Goal: Transaction & Acquisition: Book appointment/travel/reservation

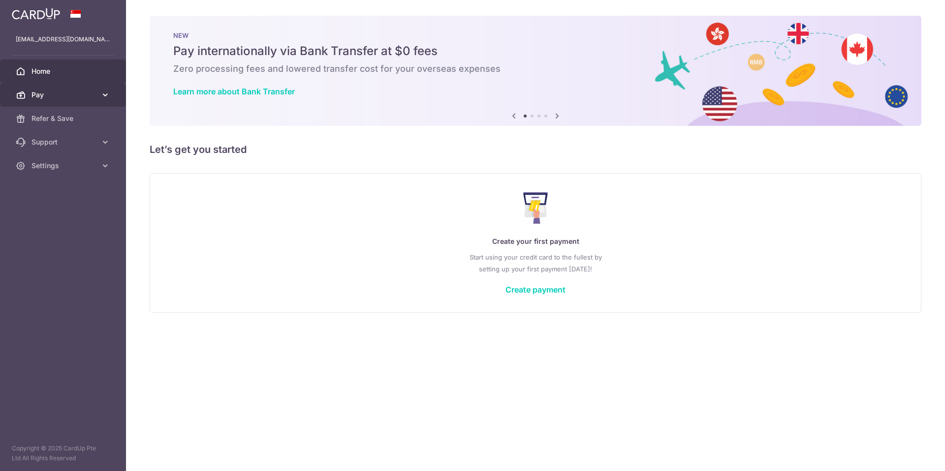
click at [102, 96] on icon at bounding box center [105, 95] width 10 height 10
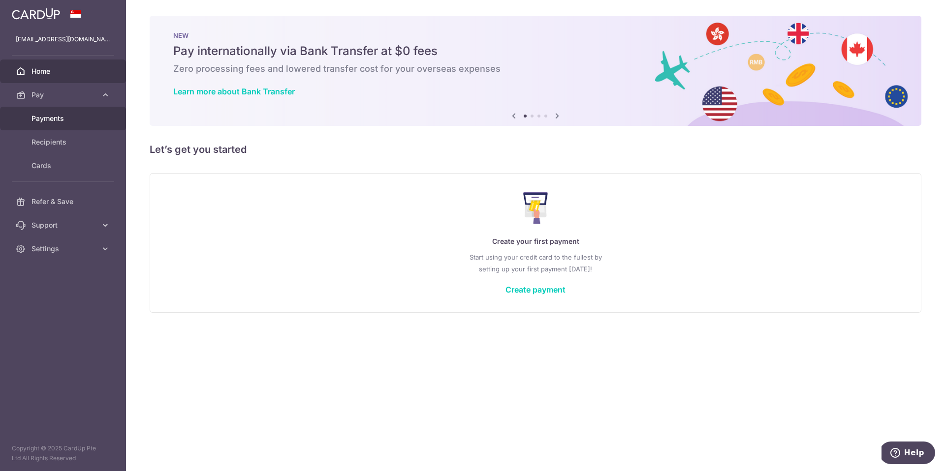
click at [55, 119] on span "Payments" at bounding box center [63, 119] width 65 height 10
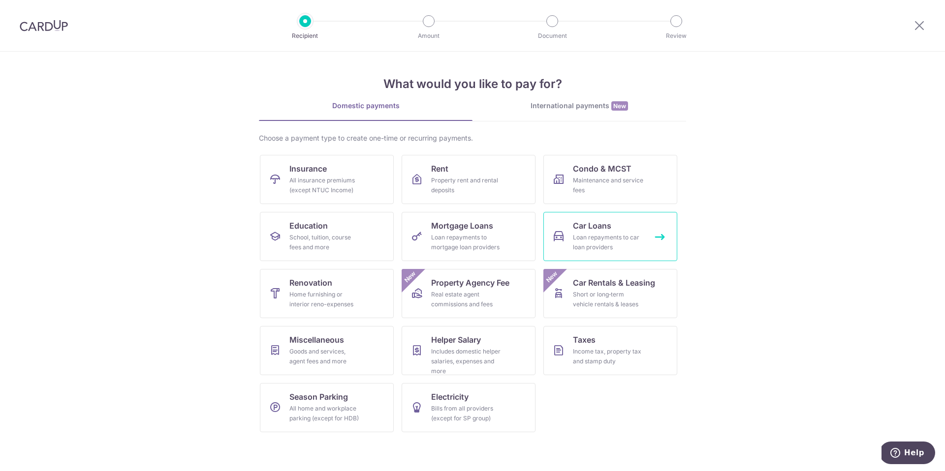
click at [625, 236] on div "Loan repayments to car loan providers" at bounding box center [608, 243] width 71 height 20
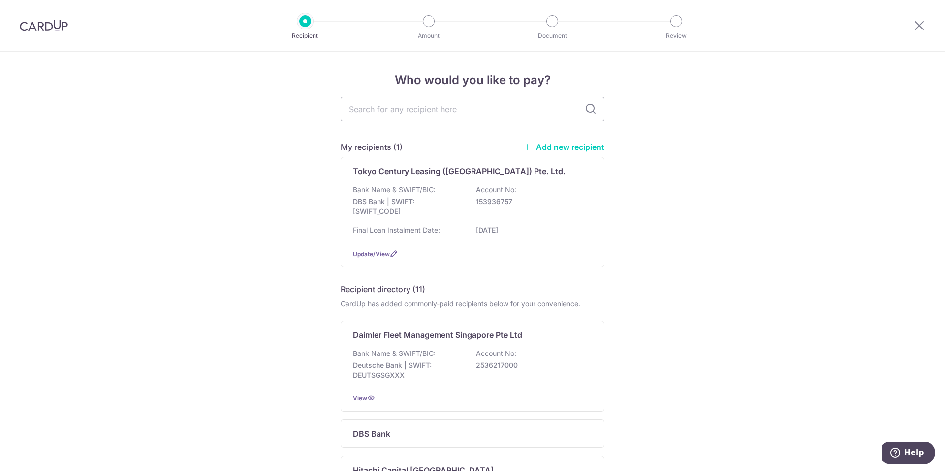
click at [481, 205] on p "153936757" at bounding box center [531, 202] width 110 height 10
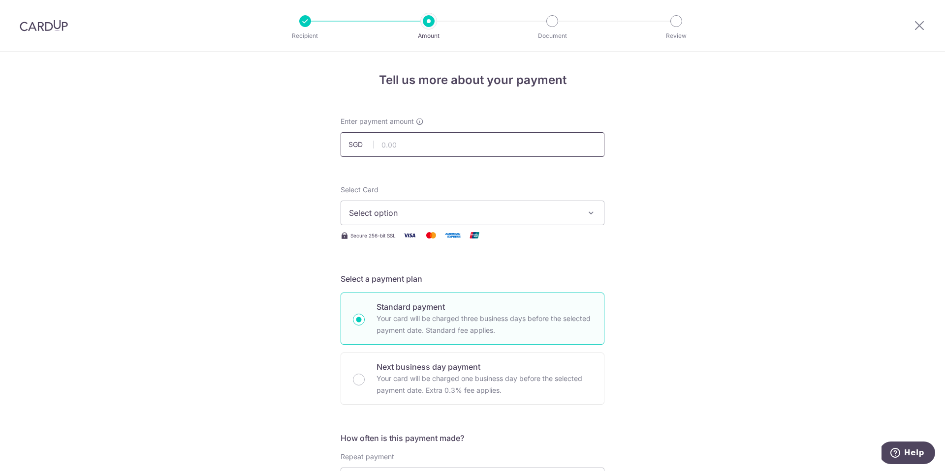
click at [398, 148] on input "text" at bounding box center [473, 144] width 264 height 25
type input "2,017.00"
click at [400, 216] on span "Select option" at bounding box center [463, 213] width 229 height 12
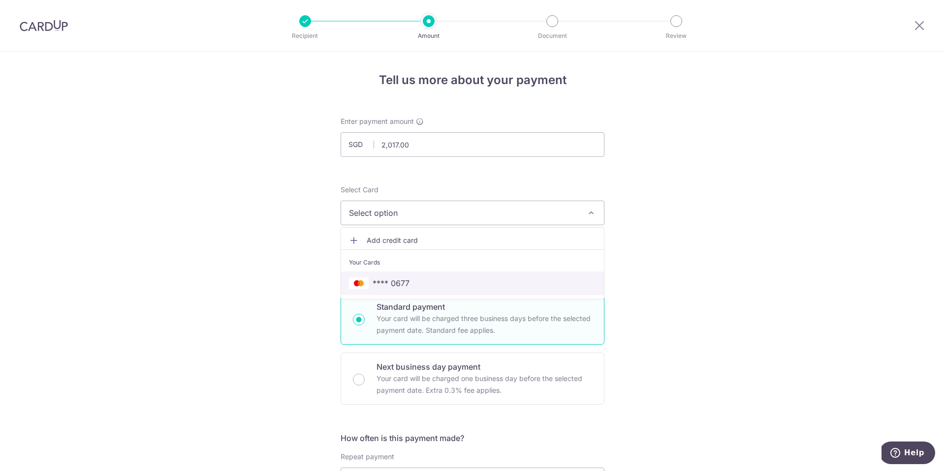
click at [405, 282] on span "**** 0677" at bounding box center [391, 284] width 37 height 12
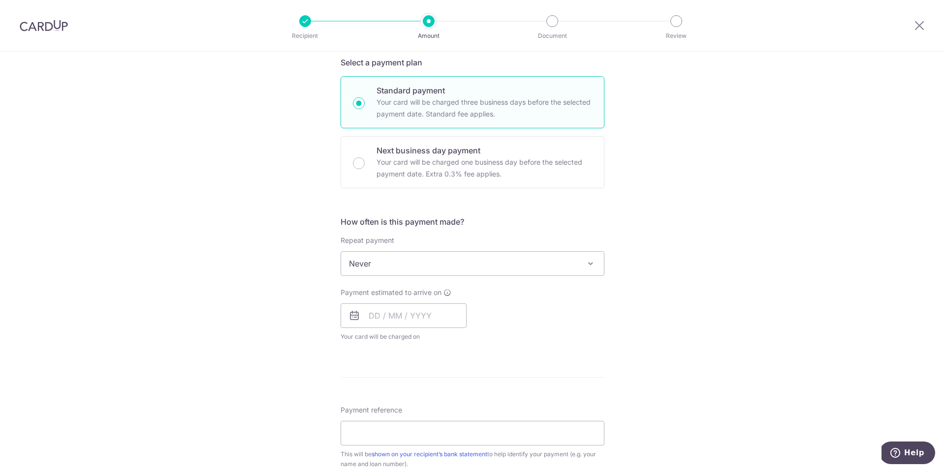
scroll to position [222, 0]
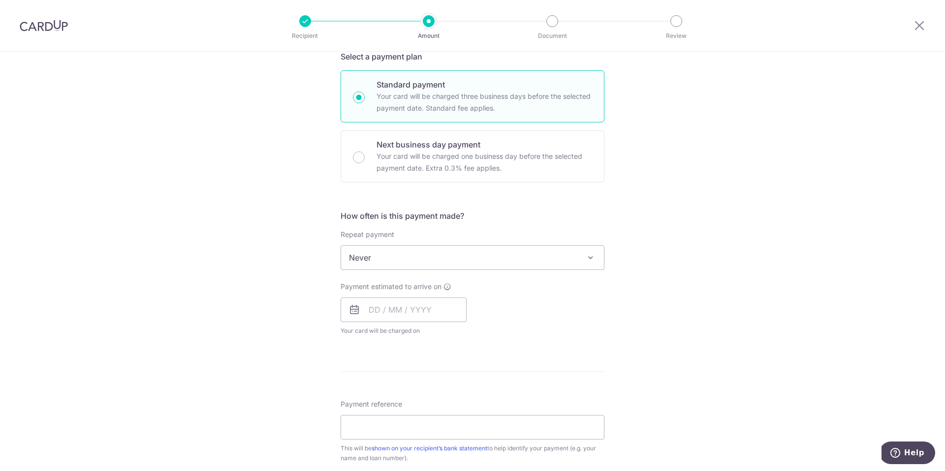
click at [421, 265] on span "Never" at bounding box center [472, 258] width 263 height 24
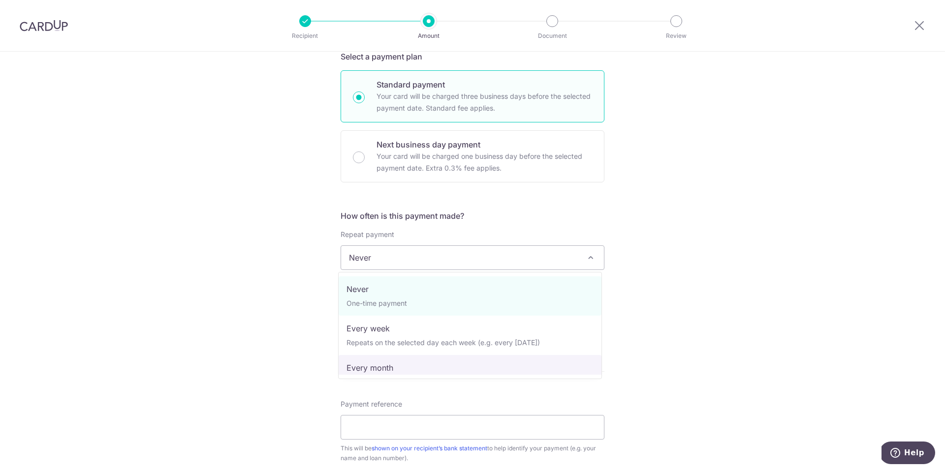
select select "3"
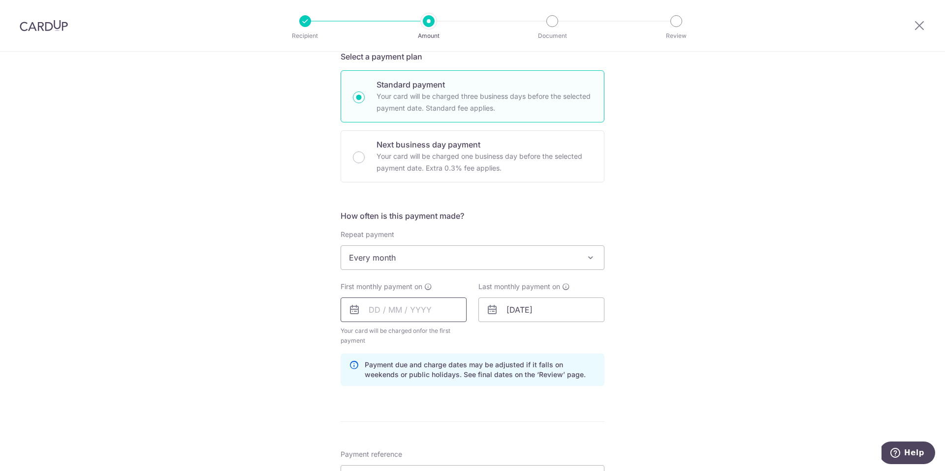
click at [371, 310] on input "text" at bounding box center [404, 310] width 126 height 25
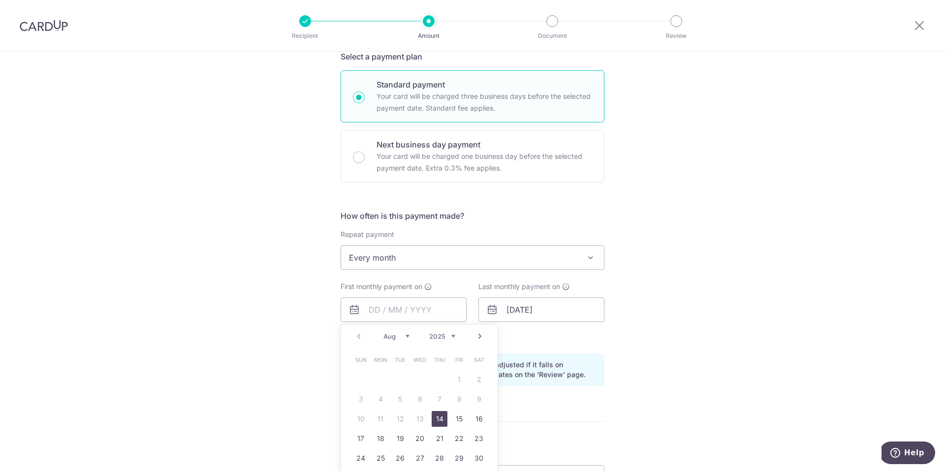
click at [182, 215] on div "Tell us more about your payment Enter payment amount SGD 2,017.00 2017.00 Selec…" at bounding box center [472, 299] width 945 height 941
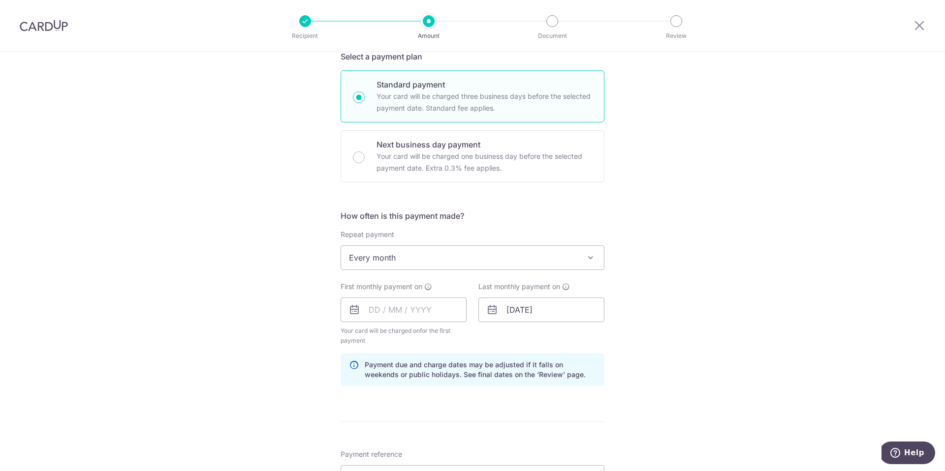
click at [39, 25] on img at bounding box center [44, 26] width 48 height 12
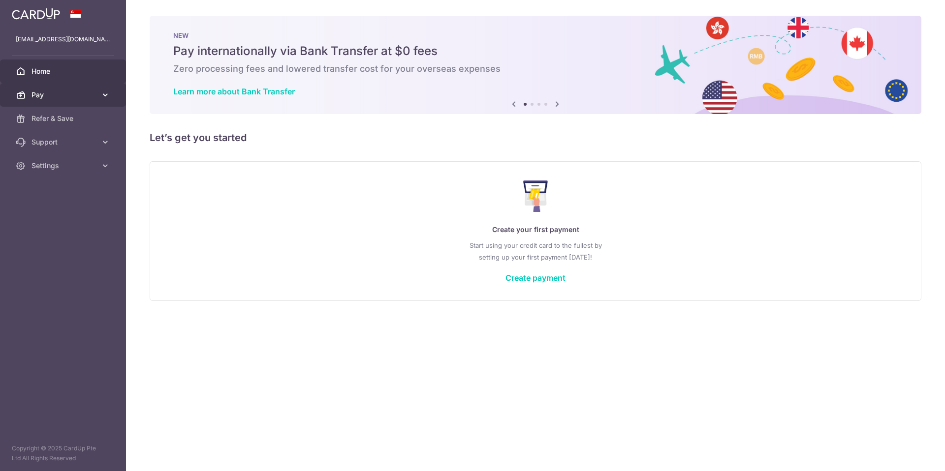
click at [76, 95] on span "Pay" at bounding box center [63, 95] width 65 height 10
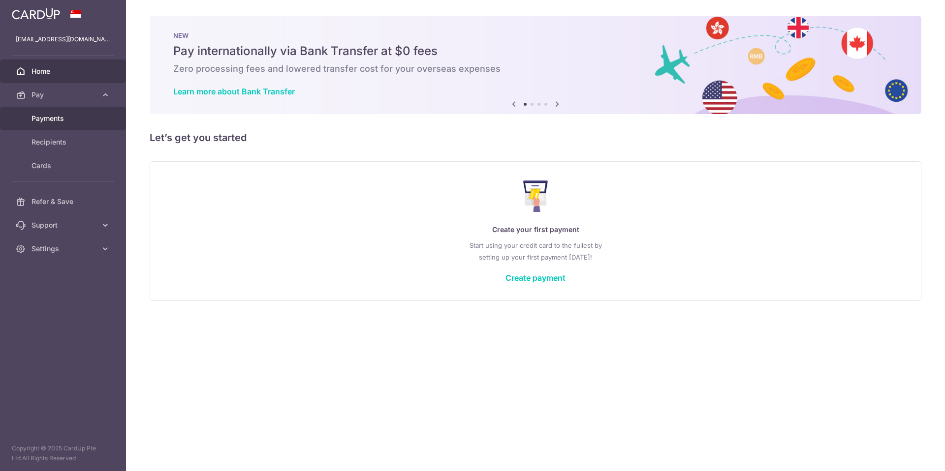
click at [58, 123] on span "Payments" at bounding box center [63, 119] width 65 height 10
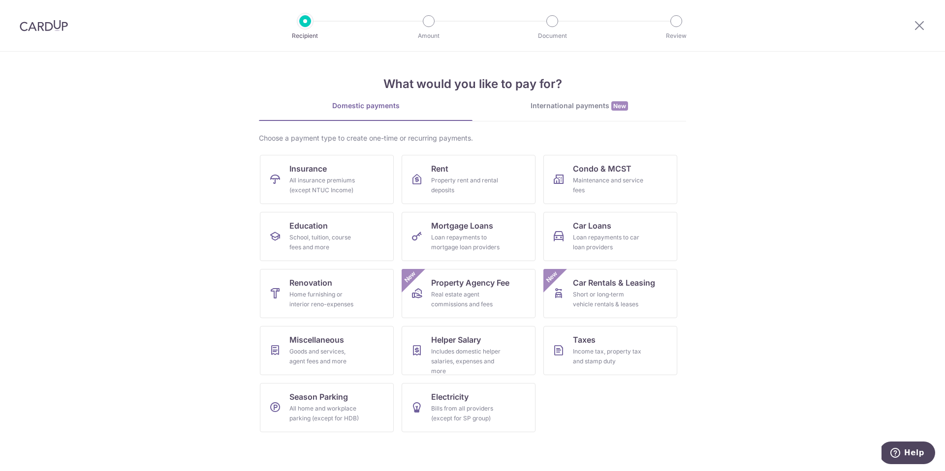
click at [576, 106] on div "International payments New" at bounding box center [579, 106] width 214 height 10
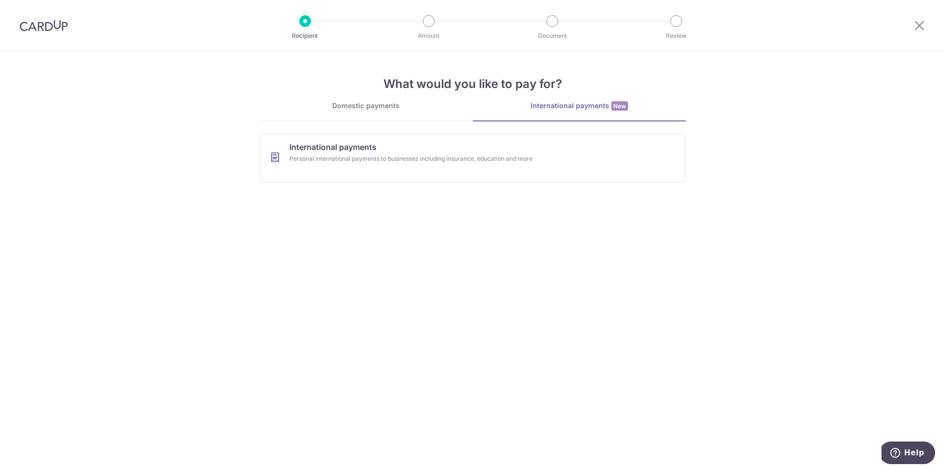
click at [370, 107] on div "Domestic payments" at bounding box center [366, 106] width 214 height 10
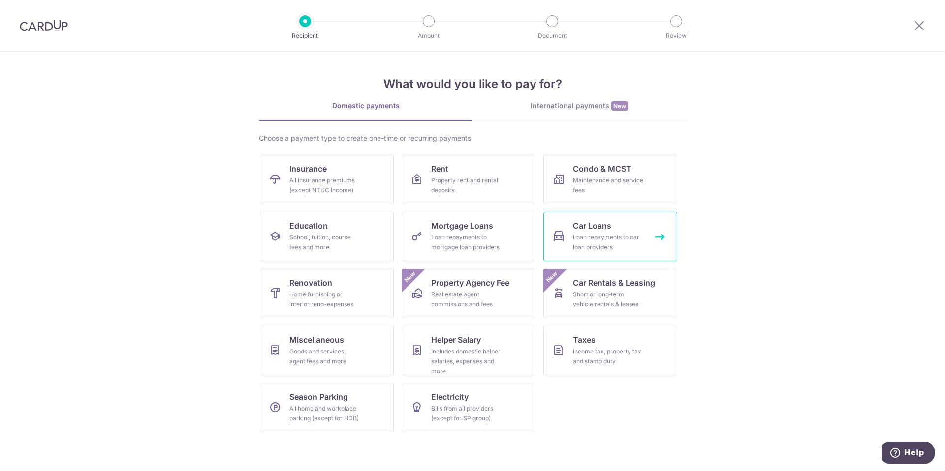
click at [600, 235] on div "Loan repayments to car loan providers" at bounding box center [608, 243] width 71 height 20
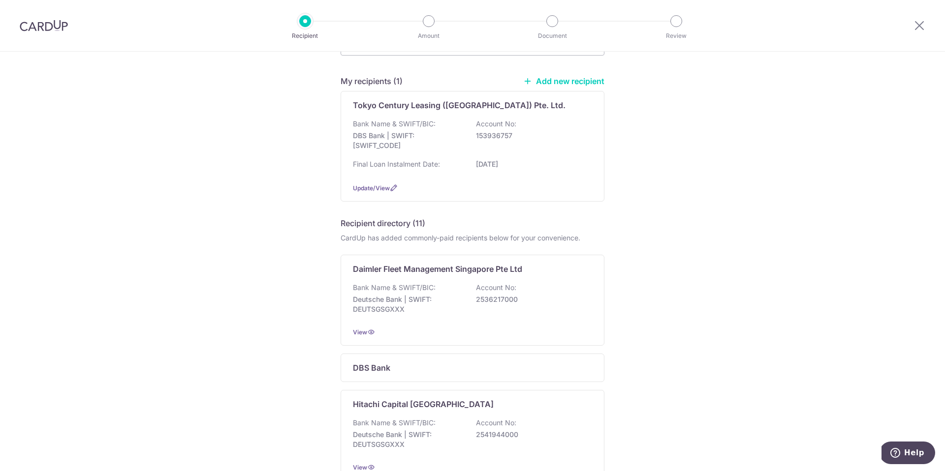
scroll to position [88, 0]
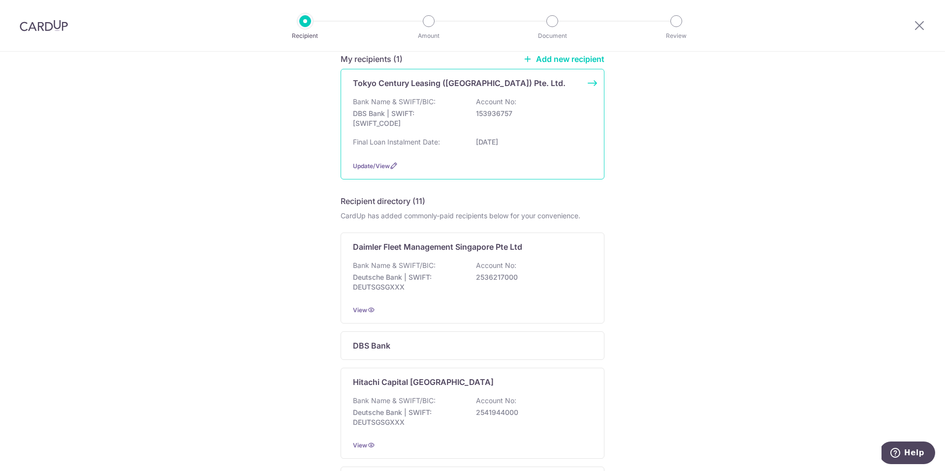
click at [426, 120] on p "DBS Bank | SWIFT: DBSSSGSGXXX" at bounding box center [408, 119] width 110 height 20
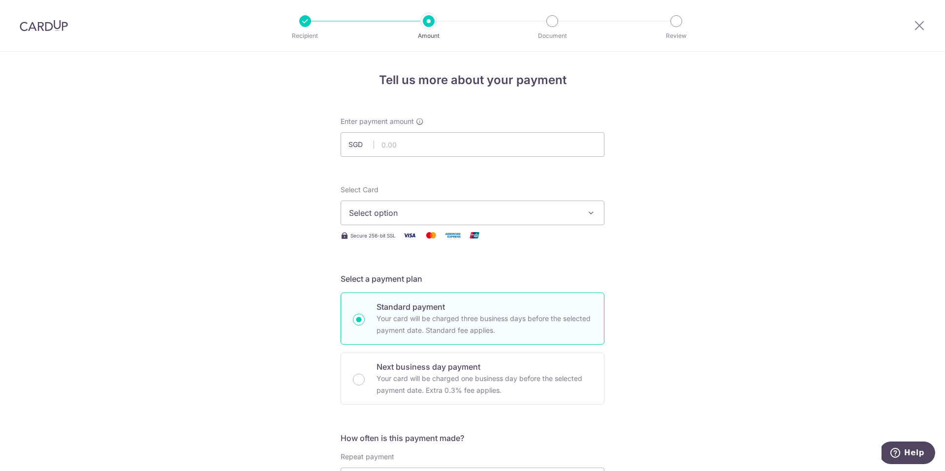
click at [422, 215] on span "Select option" at bounding box center [463, 213] width 229 height 12
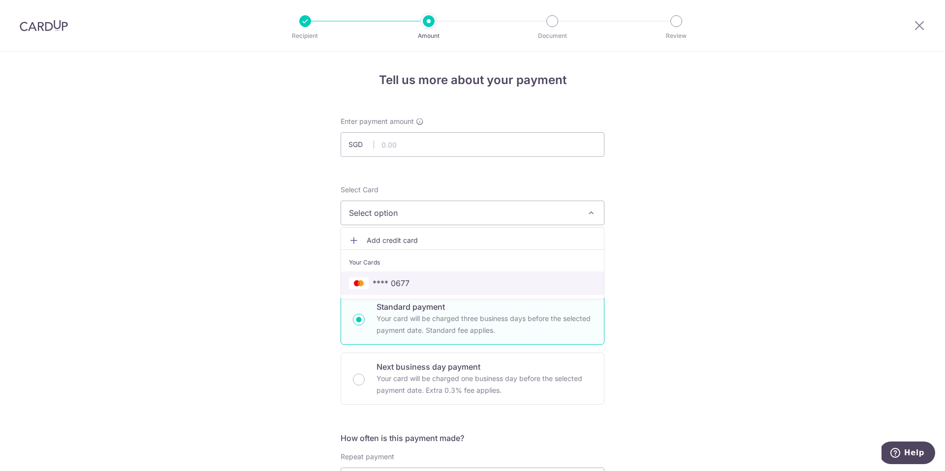
click at [392, 286] on span "**** 0677" at bounding box center [391, 284] width 37 height 12
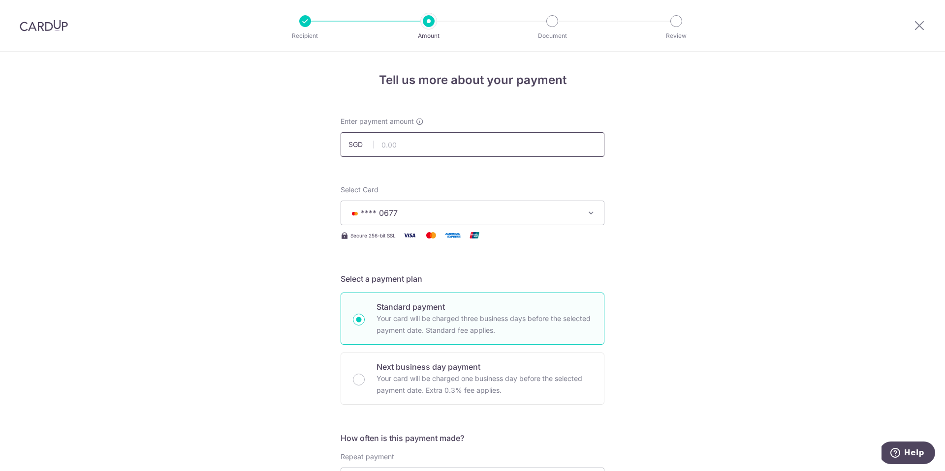
click at [402, 148] on input "text" at bounding box center [473, 144] width 264 height 25
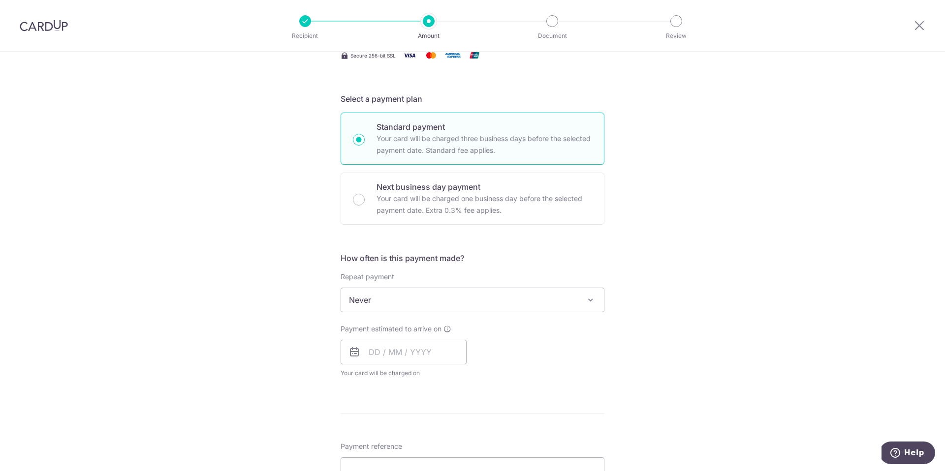
scroll to position [186, 0]
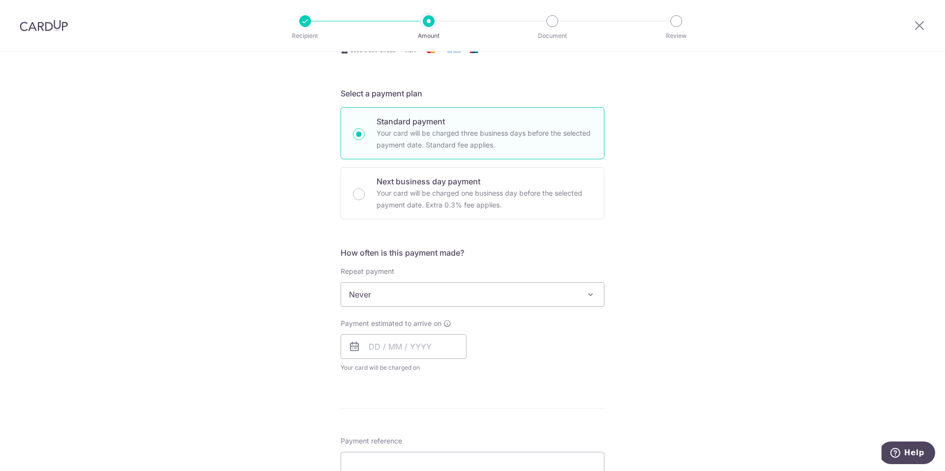
click at [474, 302] on span "Never" at bounding box center [472, 295] width 263 height 24
type input "2,017.00"
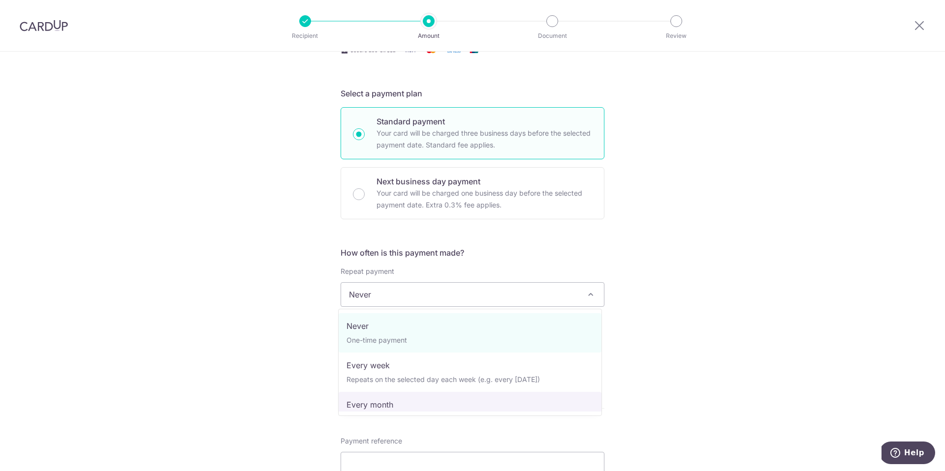
select select "3"
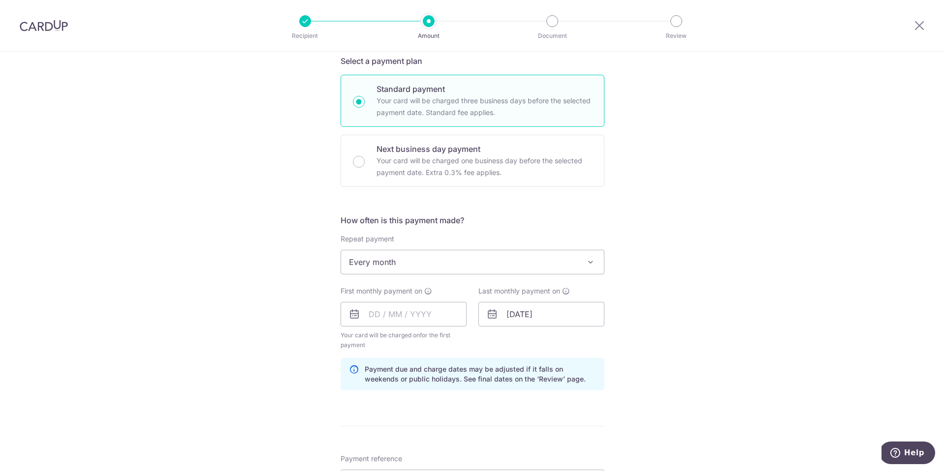
scroll to position [239, 0]
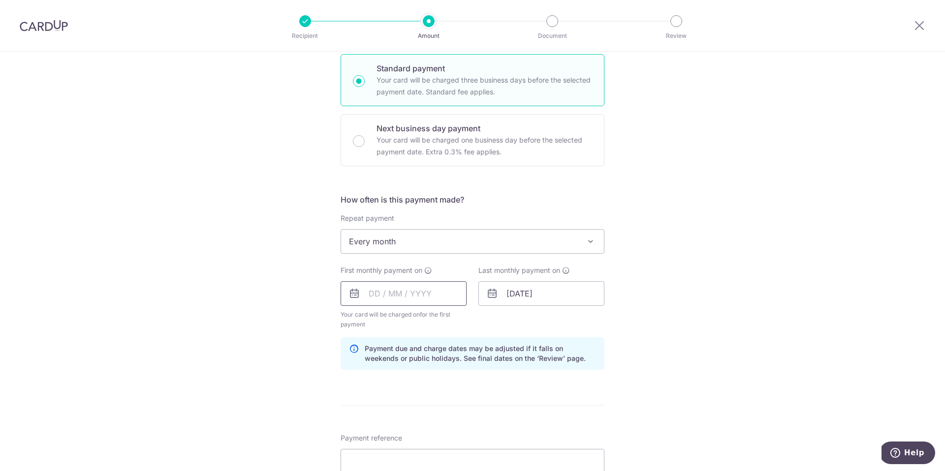
click at [370, 292] on input "text" at bounding box center [404, 294] width 126 height 25
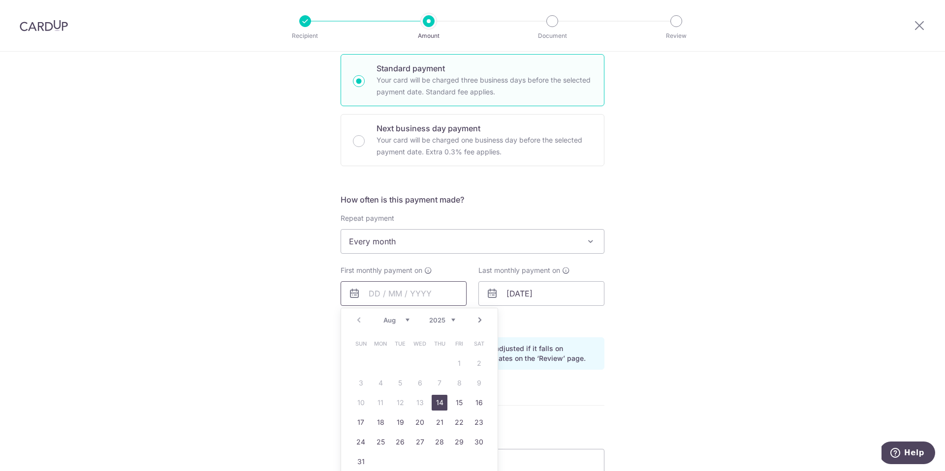
click at [370, 292] on input "text" at bounding box center [404, 294] width 126 height 25
type input "12/09/2027"
click at [790, 256] on div "Tell us more about your payment Enter payment amount SGD 2,017.00 2017.00 Selec…" at bounding box center [472, 283] width 945 height 941
type input "12/09/2027"
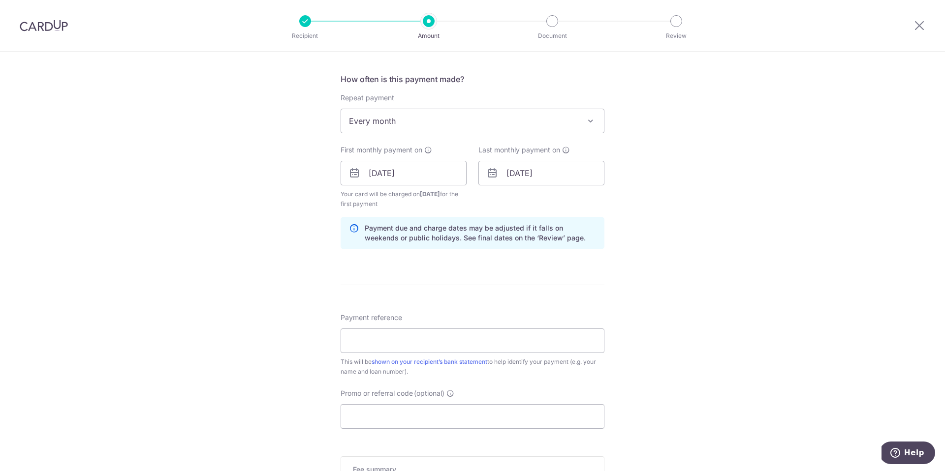
scroll to position [401, 0]
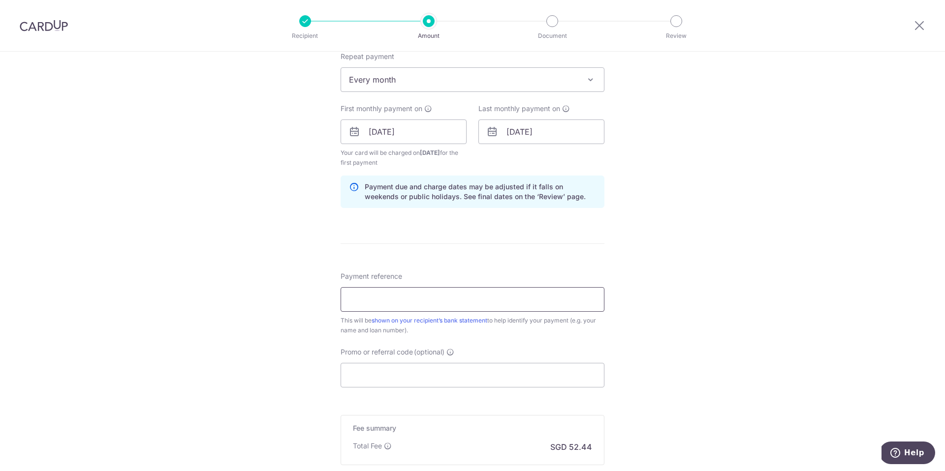
click at [509, 305] on input "Payment reference" at bounding box center [473, 299] width 264 height 25
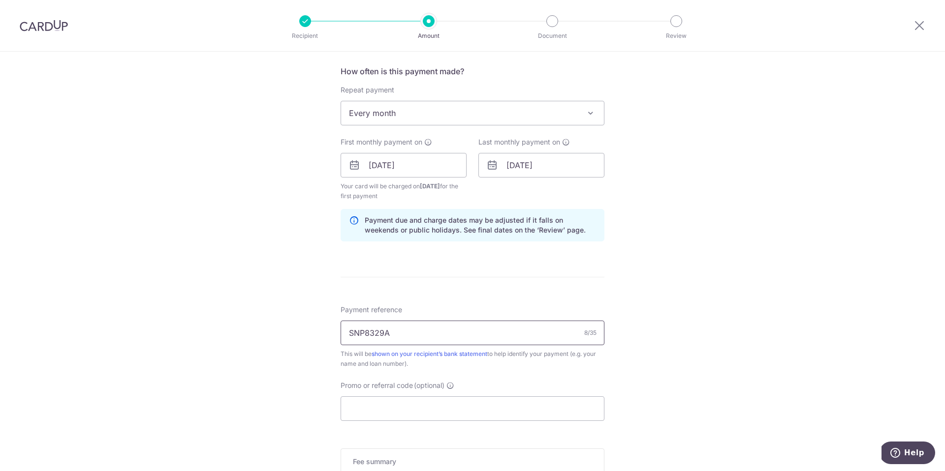
scroll to position [363, 0]
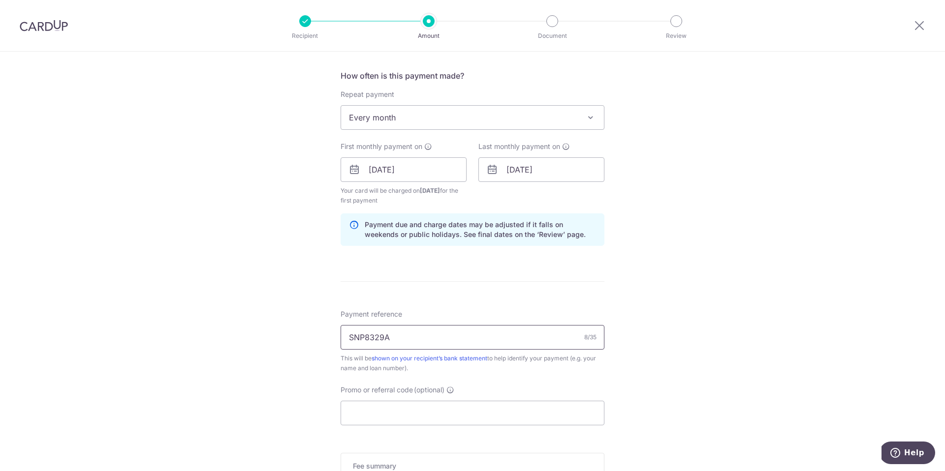
type input "SNP8329A"
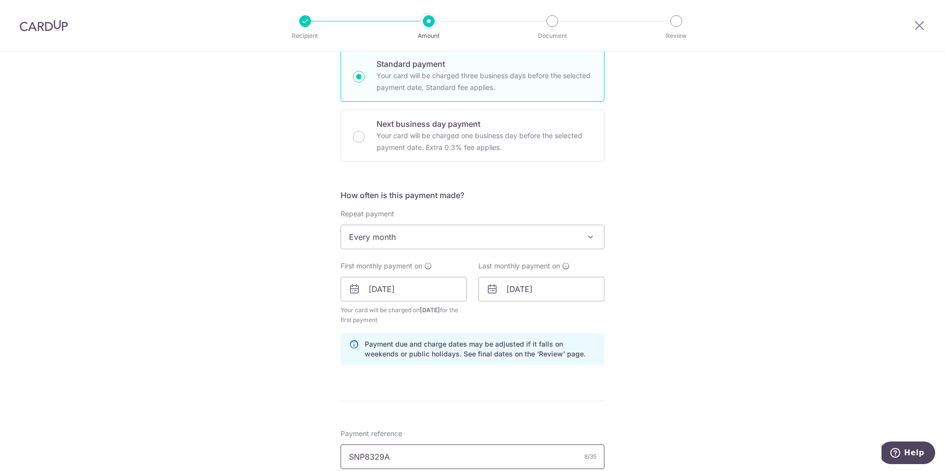
scroll to position [254, 0]
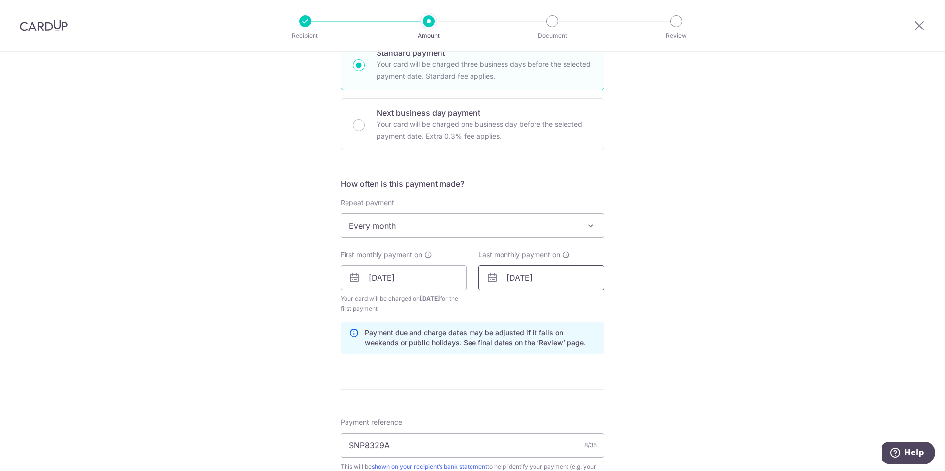
click at [525, 279] on input "12/09/2027" at bounding box center [541, 278] width 126 height 25
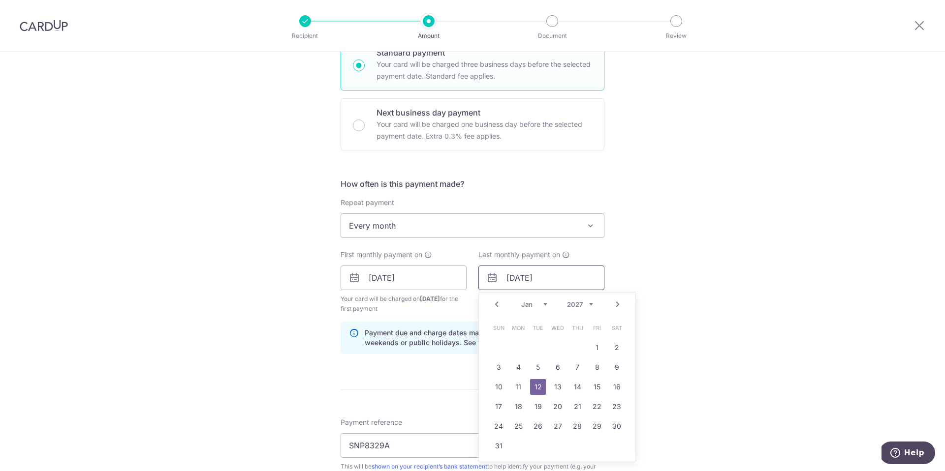
click at [553, 281] on input "12/01/2027" at bounding box center [541, 278] width 126 height 25
type input "12/01/2027"
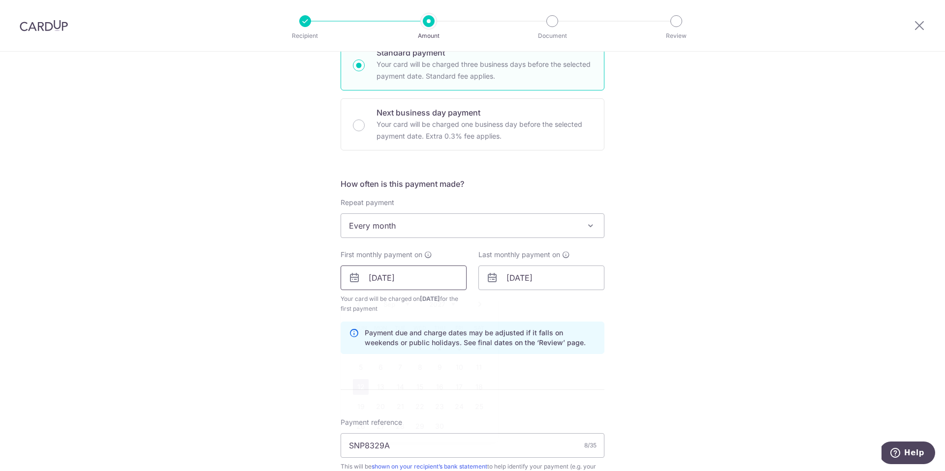
click at [410, 279] on input "12/09/2027" at bounding box center [404, 278] width 126 height 25
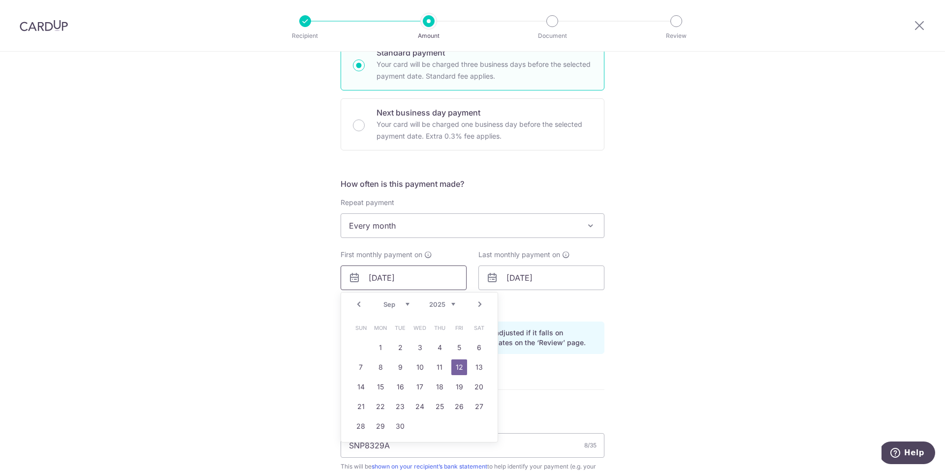
type input "12/09/2025"
click at [717, 281] on div "Tell us more about your payment Enter payment amount SGD 2,017.00 2017.00 Selec…" at bounding box center [472, 267] width 945 height 941
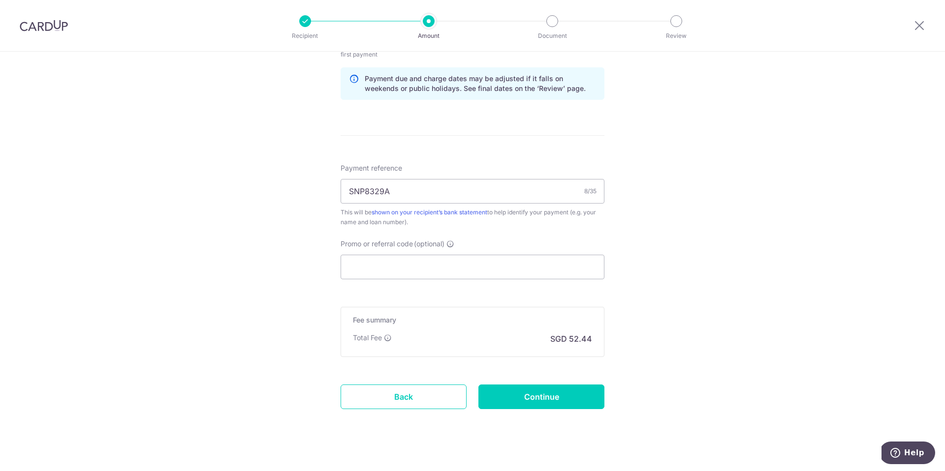
scroll to position [521, 0]
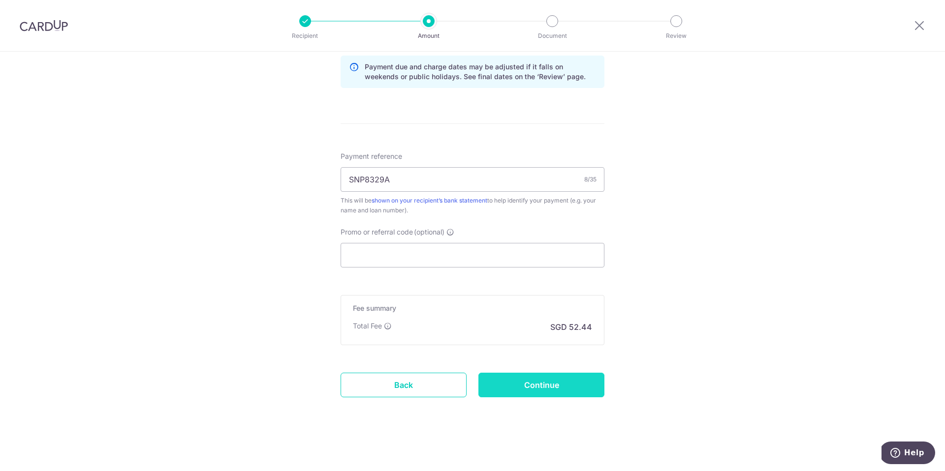
click at [523, 385] on input "Continue" at bounding box center [541, 385] width 126 height 25
type input "Create Schedule"
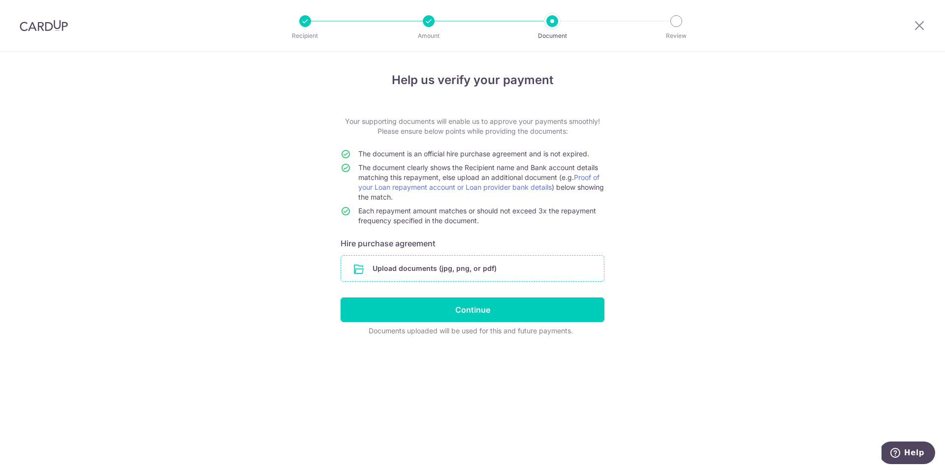
click at [467, 269] on input "file" at bounding box center [472, 269] width 263 height 26
click at [451, 263] on input "file" at bounding box center [472, 269] width 263 height 26
click at [436, 269] on input "file" at bounding box center [472, 269] width 263 height 26
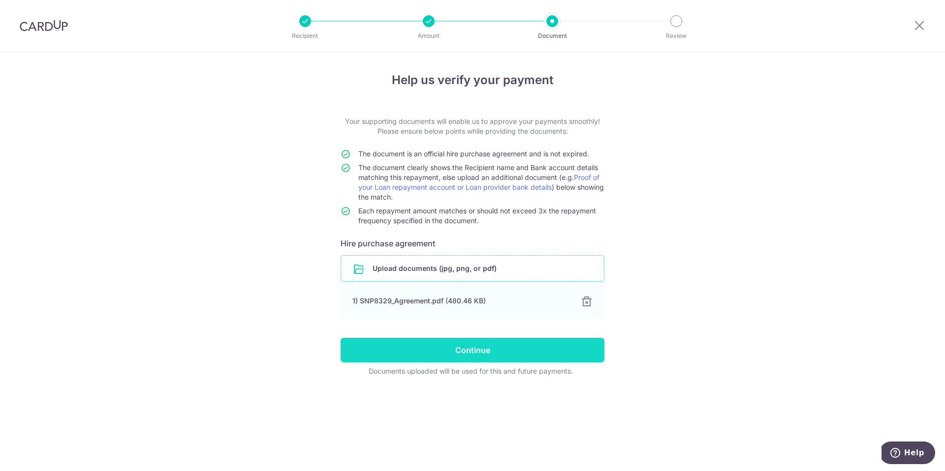
click at [487, 350] on input "Continue" at bounding box center [473, 350] width 264 height 25
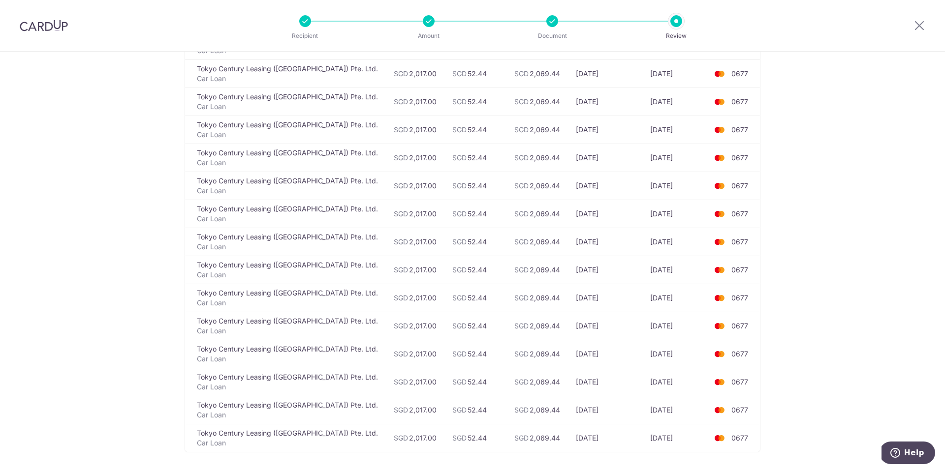
scroll to position [185, 0]
